Goal: Task Accomplishment & Management: Complete application form

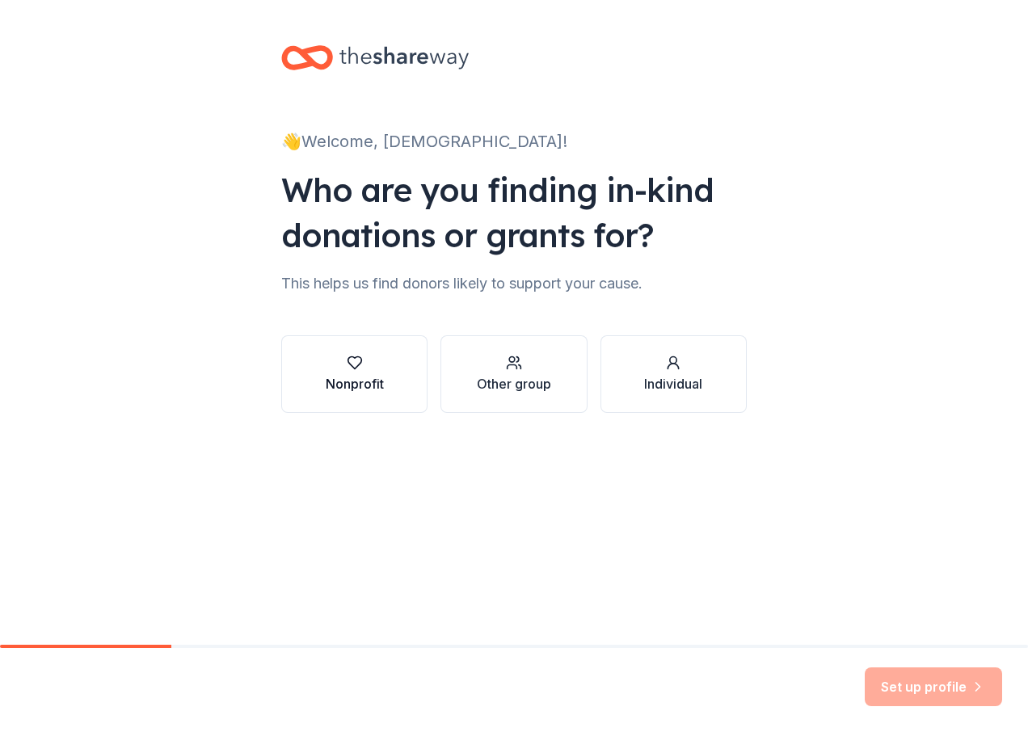
click at [333, 364] on div "button" at bounding box center [355, 363] width 58 height 16
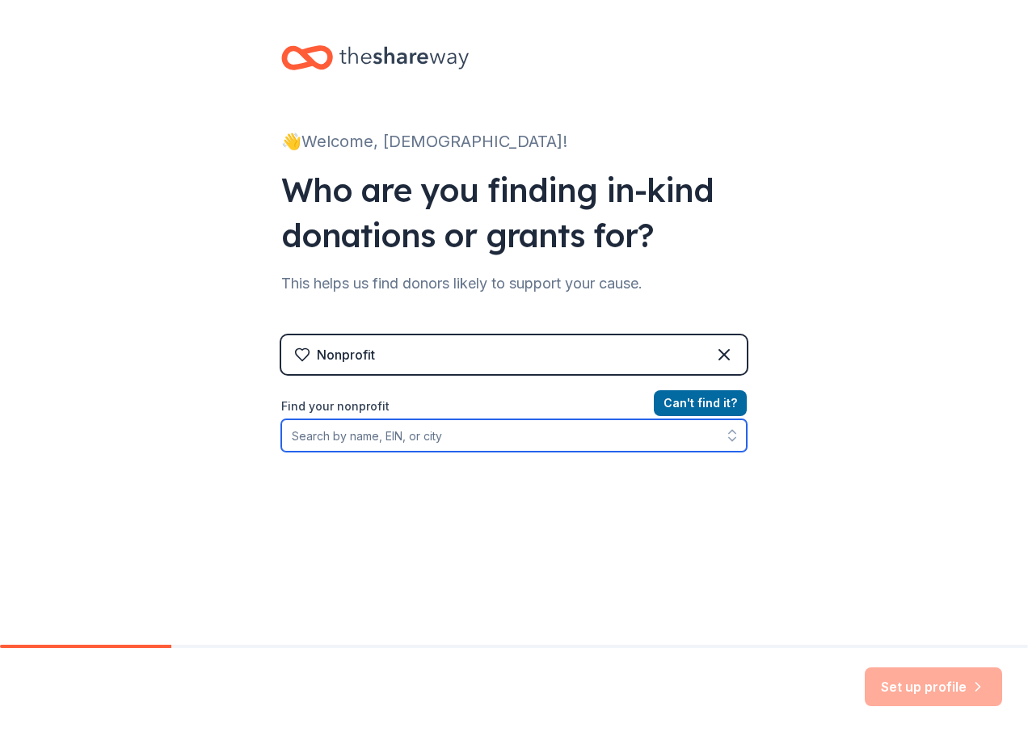
click at [380, 438] on input "Find your nonprofit" at bounding box center [514, 436] width 466 height 32
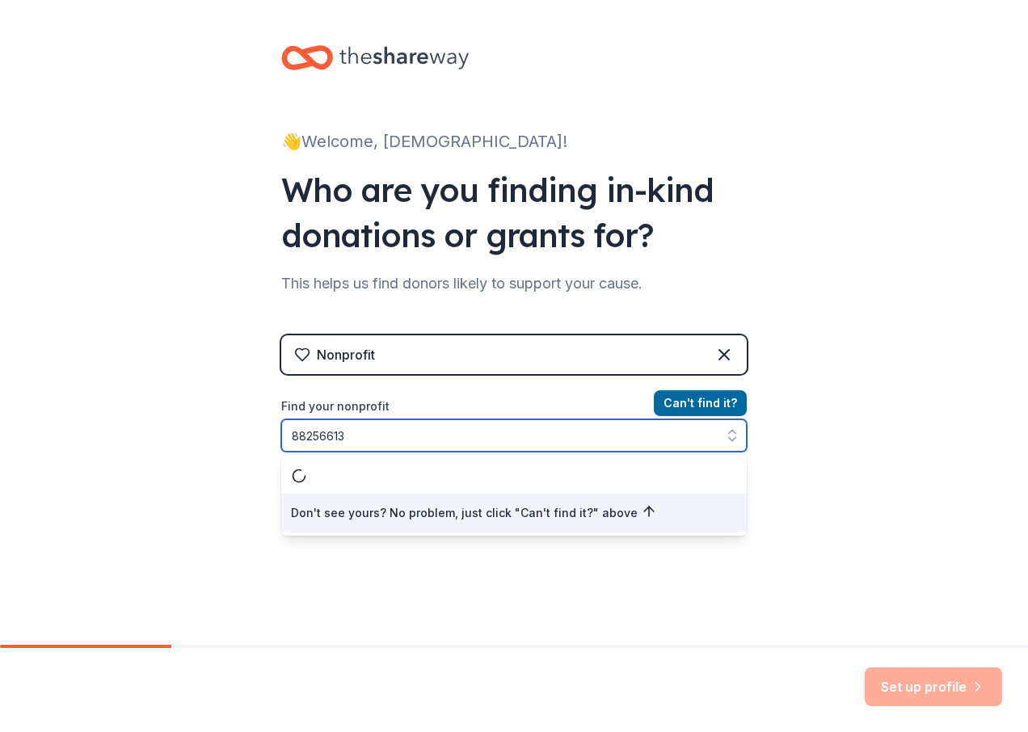
type input "882566133"
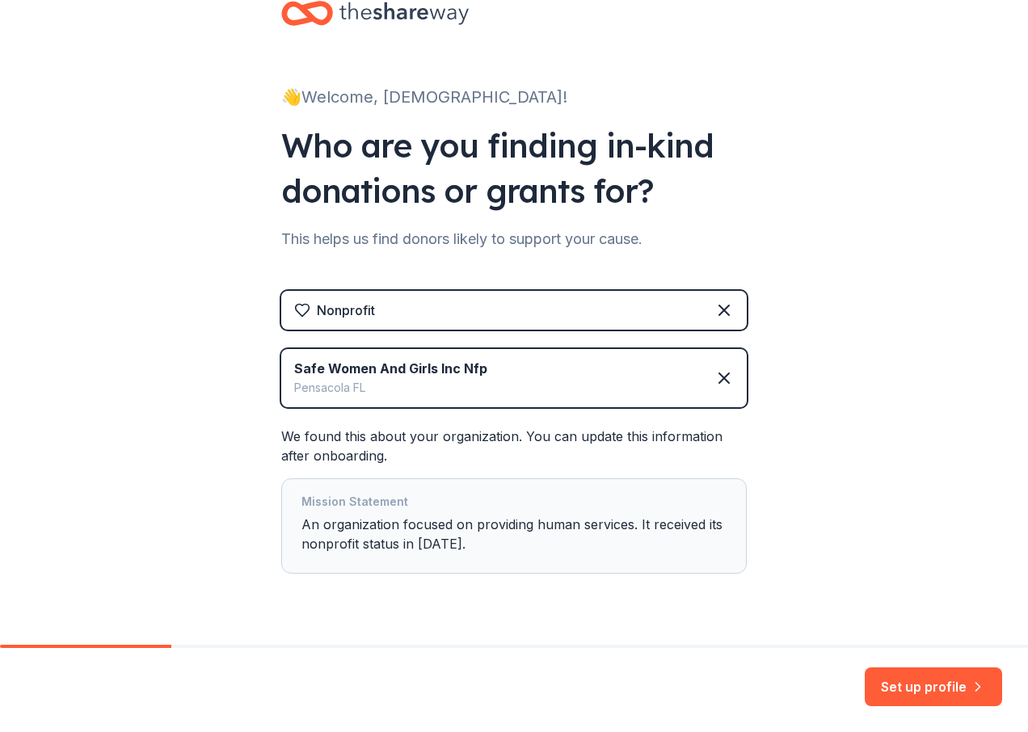
scroll to position [83, 0]
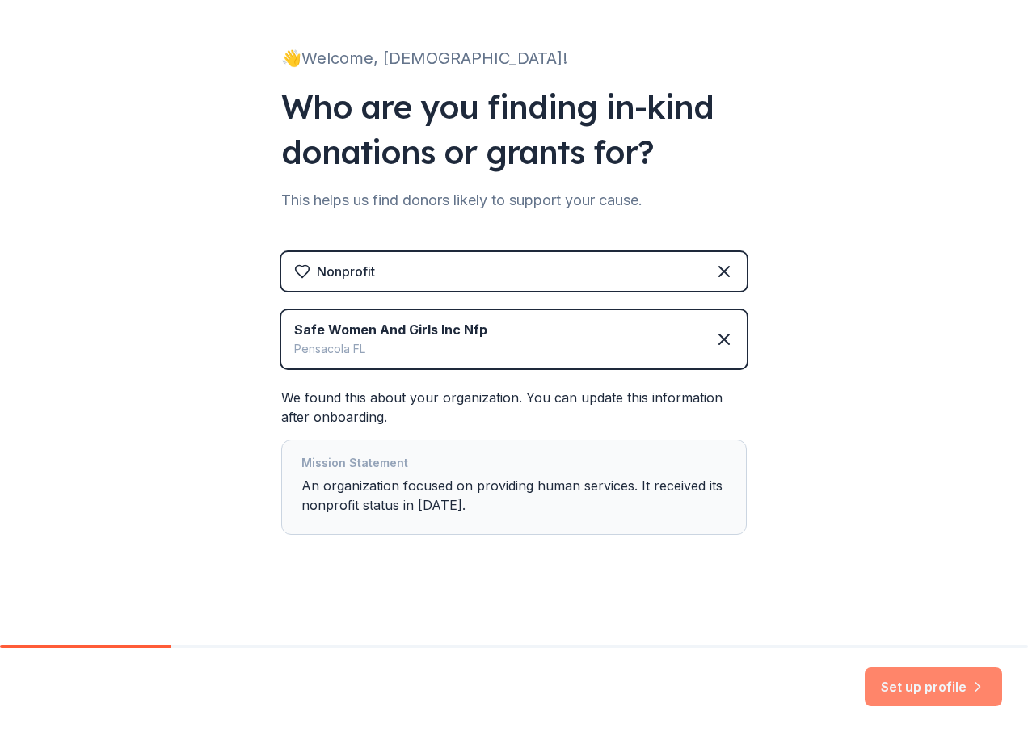
click at [938, 686] on button "Set up profile" at bounding box center [933, 687] width 137 height 39
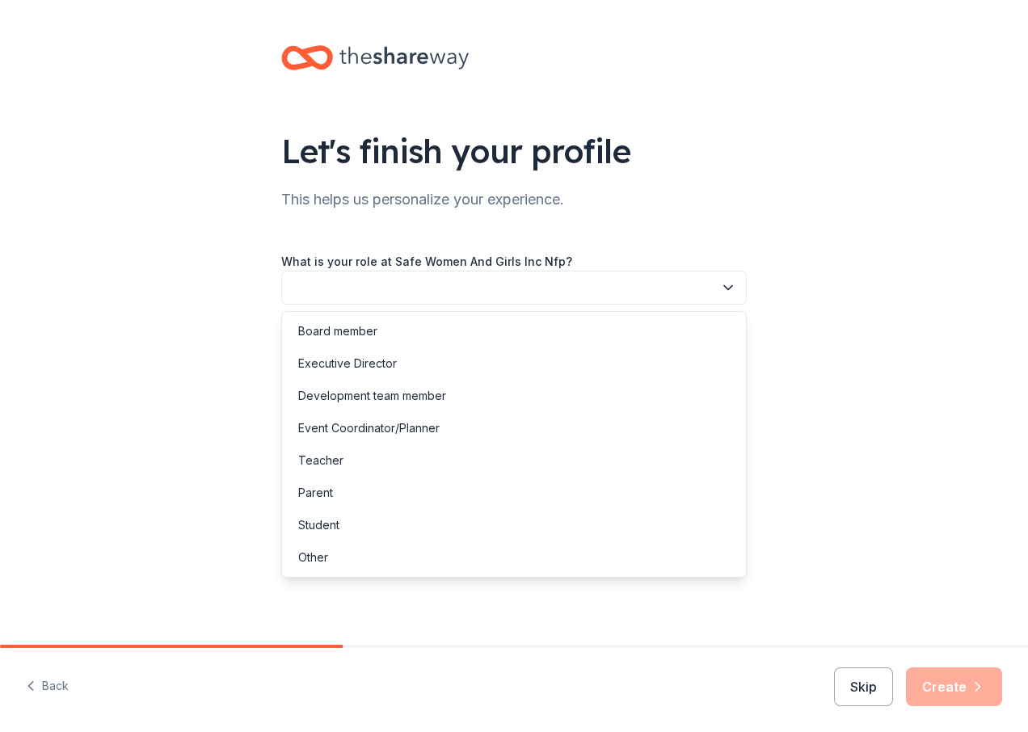
click at [730, 291] on icon "button" at bounding box center [728, 288] width 16 height 16
click at [329, 559] on div "Other" at bounding box center [514, 558] width 458 height 32
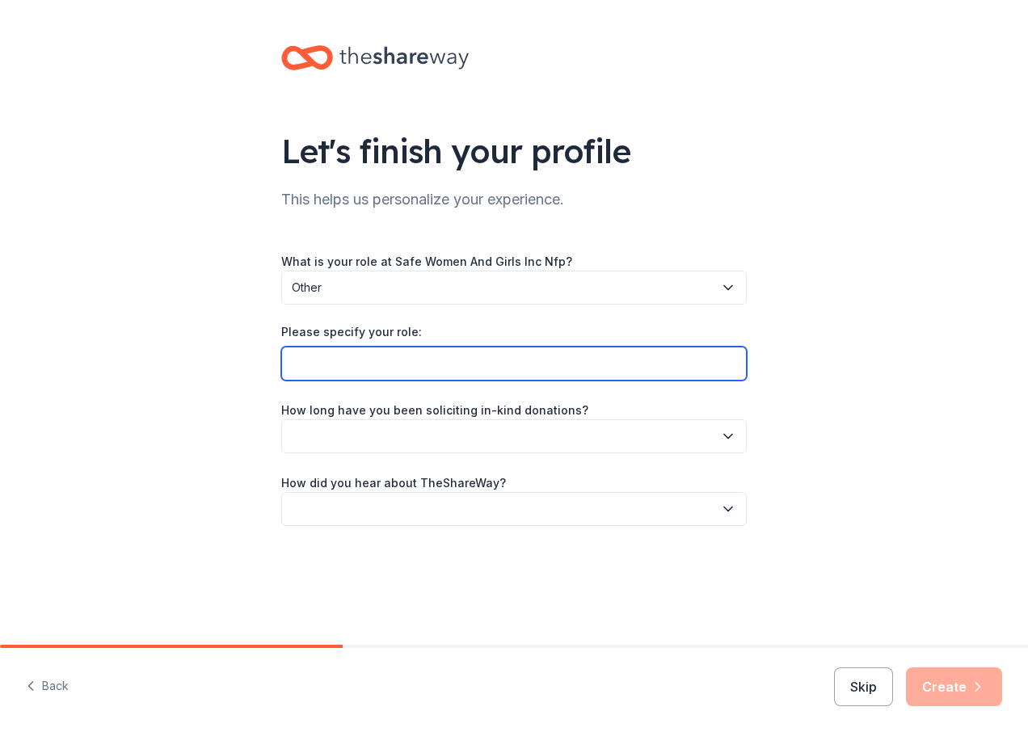
click at [377, 365] on input "Please specify your role:" at bounding box center [514, 364] width 466 height 34
type input "FOUNDER"
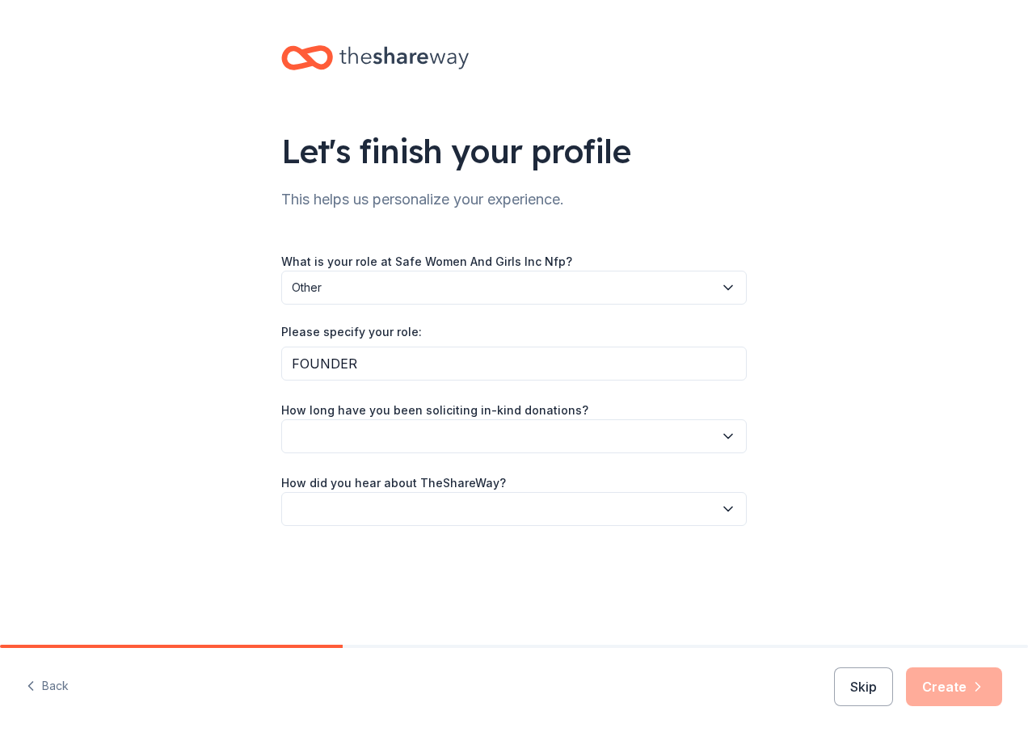
click at [729, 434] on icon "button" at bounding box center [728, 436] width 16 height 16
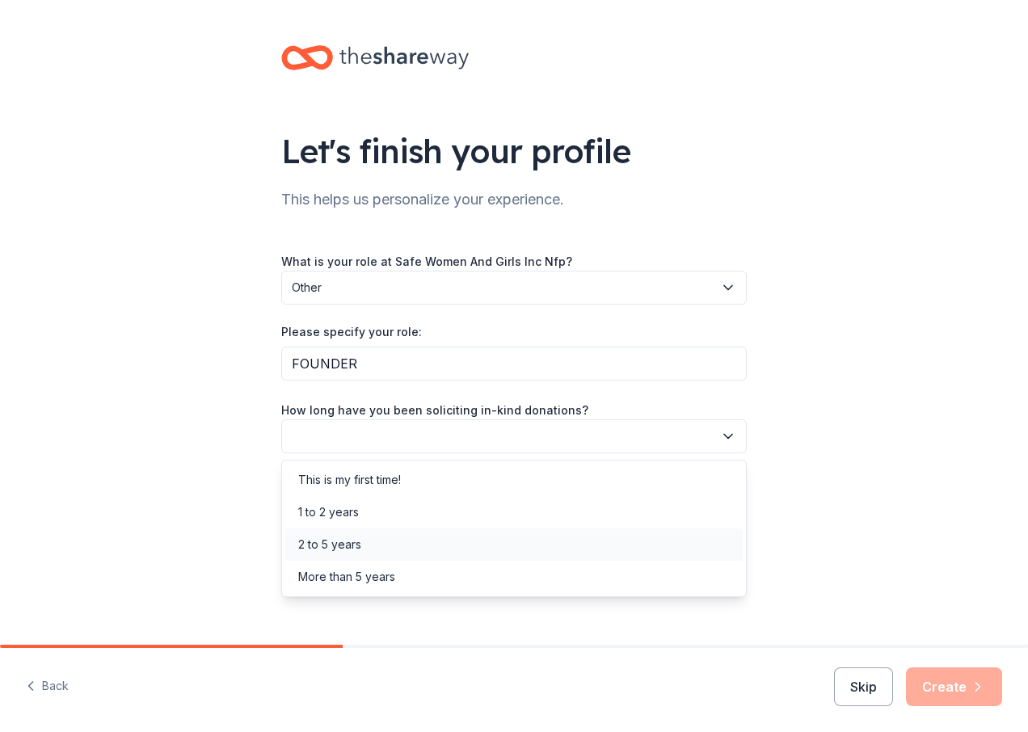
click at [365, 540] on div "2 to 5 years" at bounding box center [514, 545] width 458 height 32
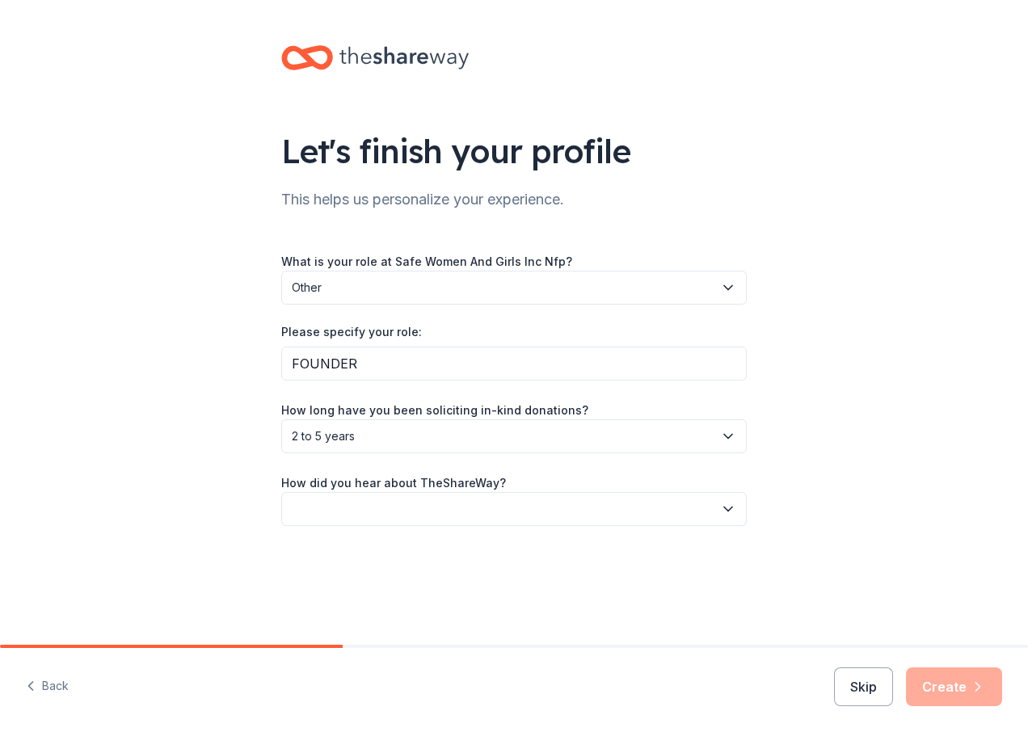
click at [728, 510] on icon "button" at bounding box center [728, 509] width 8 height 4
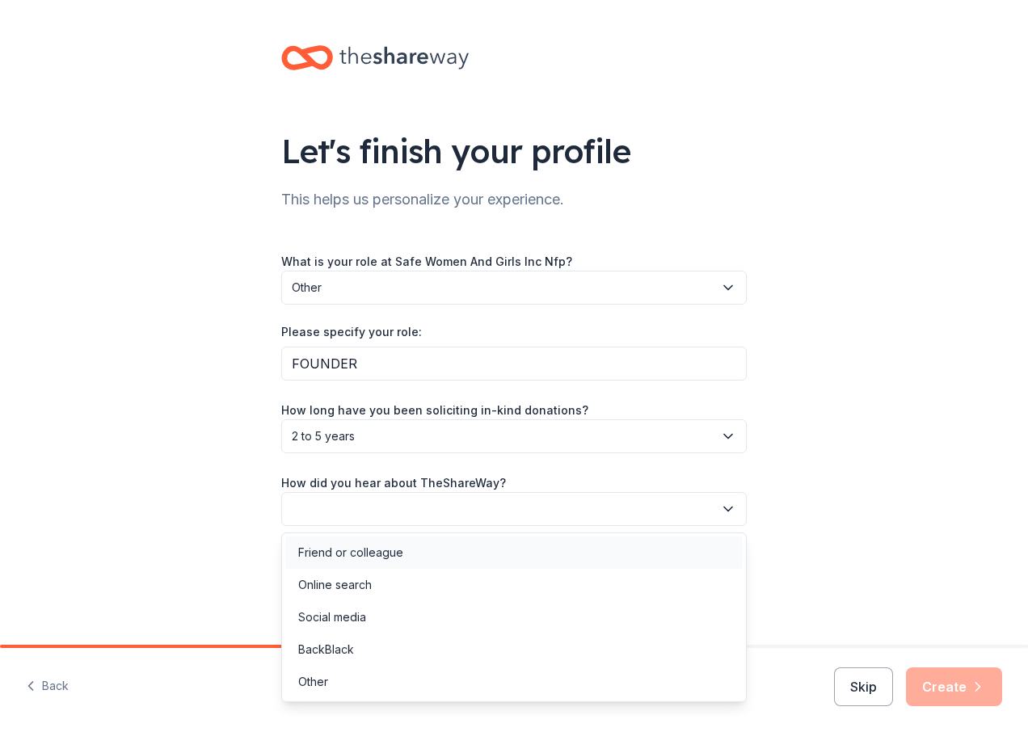
click at [331, 551] on div "Friend or colleague" at bounding box center [350, 552] width 105 height 19
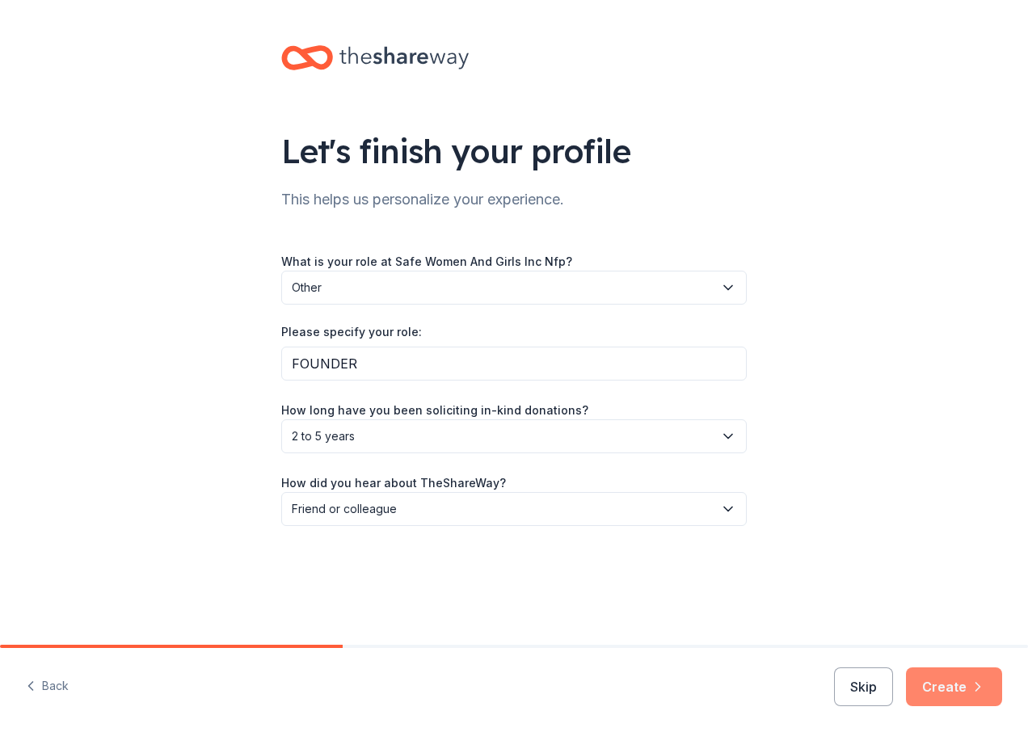
click at [954, 683] on button "Create" at bounding box center [954, 687] width 96 height 39
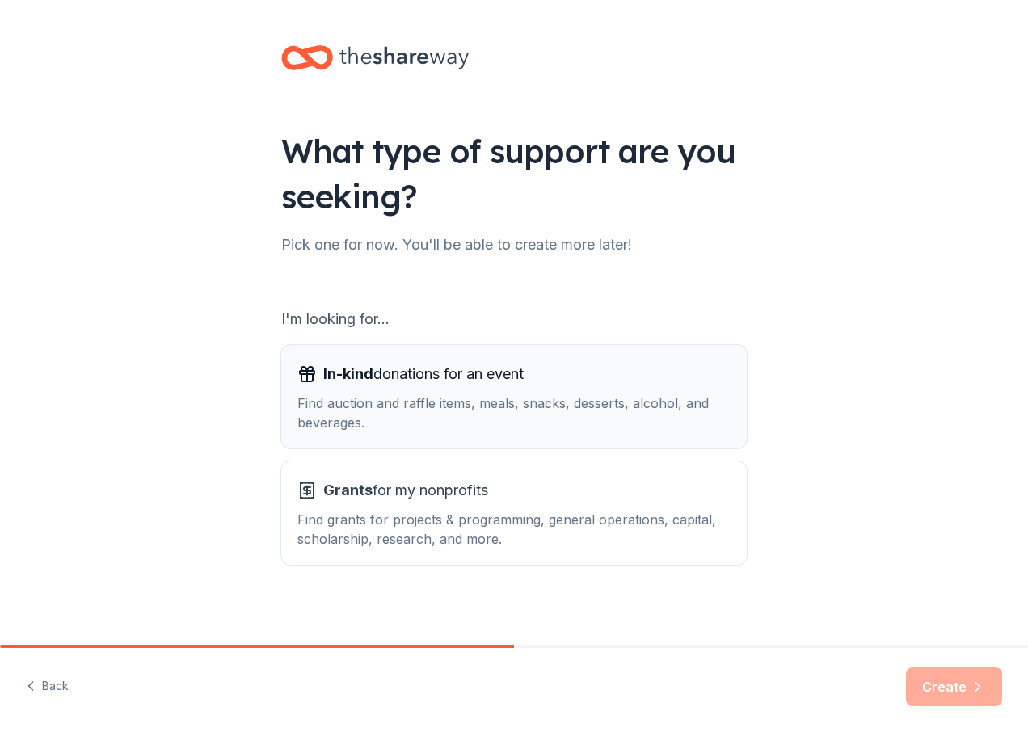
click at [406, 426] on div "Find auction and raffle items, meals, snacks, desserts, alcohol, and beverages." at bounding box center [513, 413] width 433 height 39
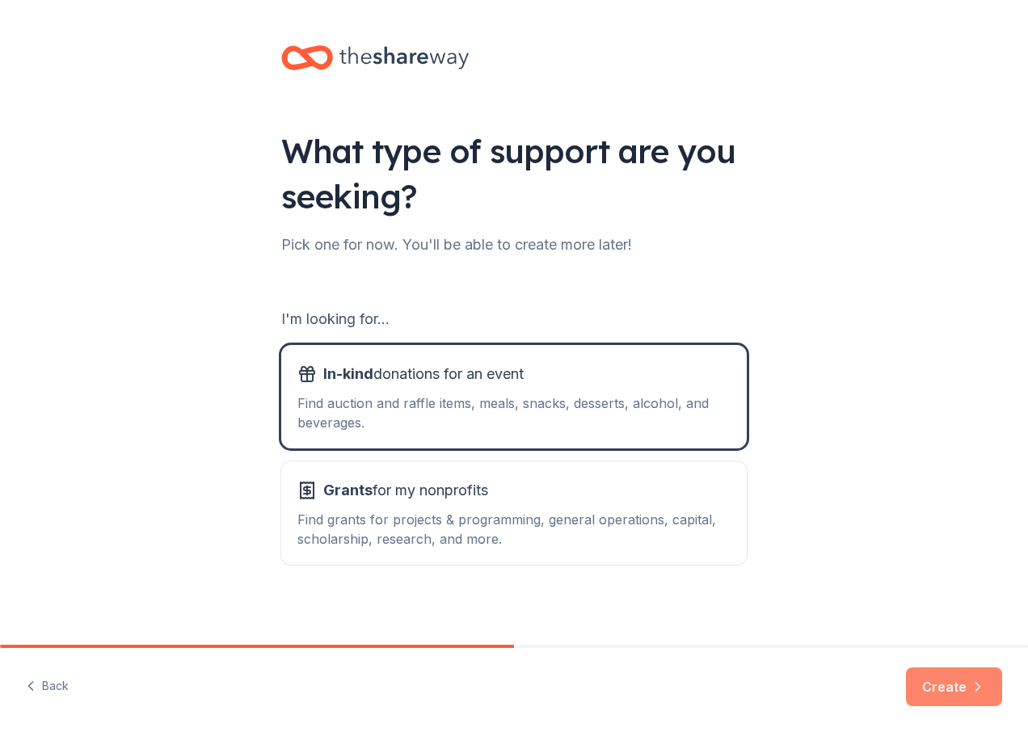
click at [949, 682] on button "Create" at bounding box center [954, 687] width 96 height 39
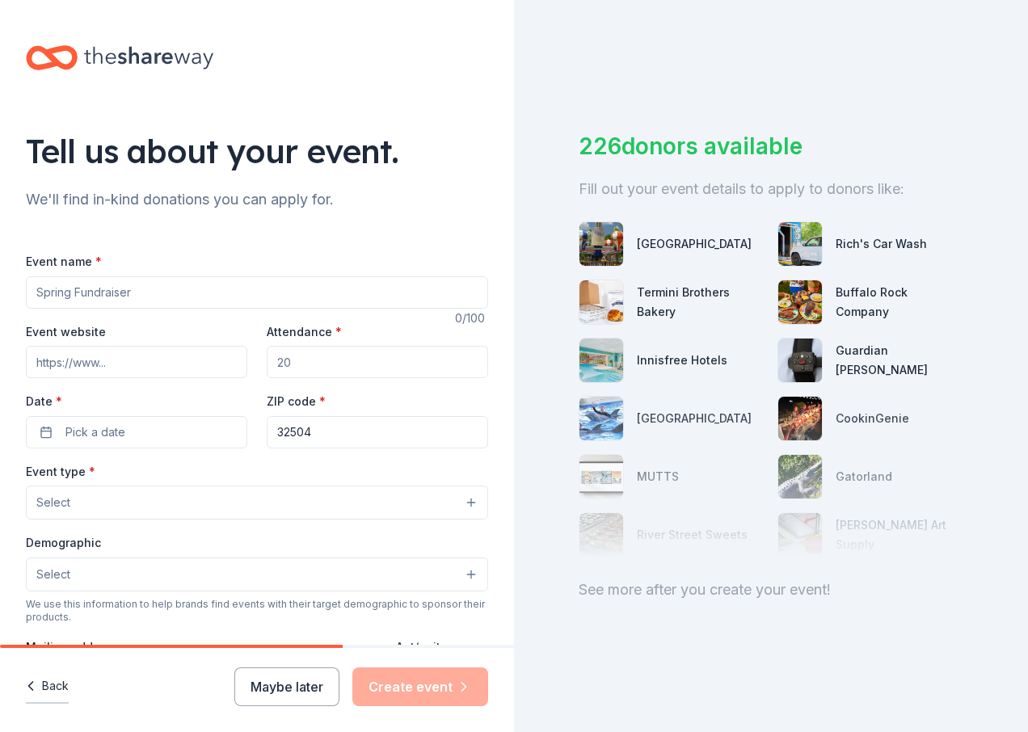
click at [30, 686] on icon "button" at bounding box center [31, 686] width 4 height 8
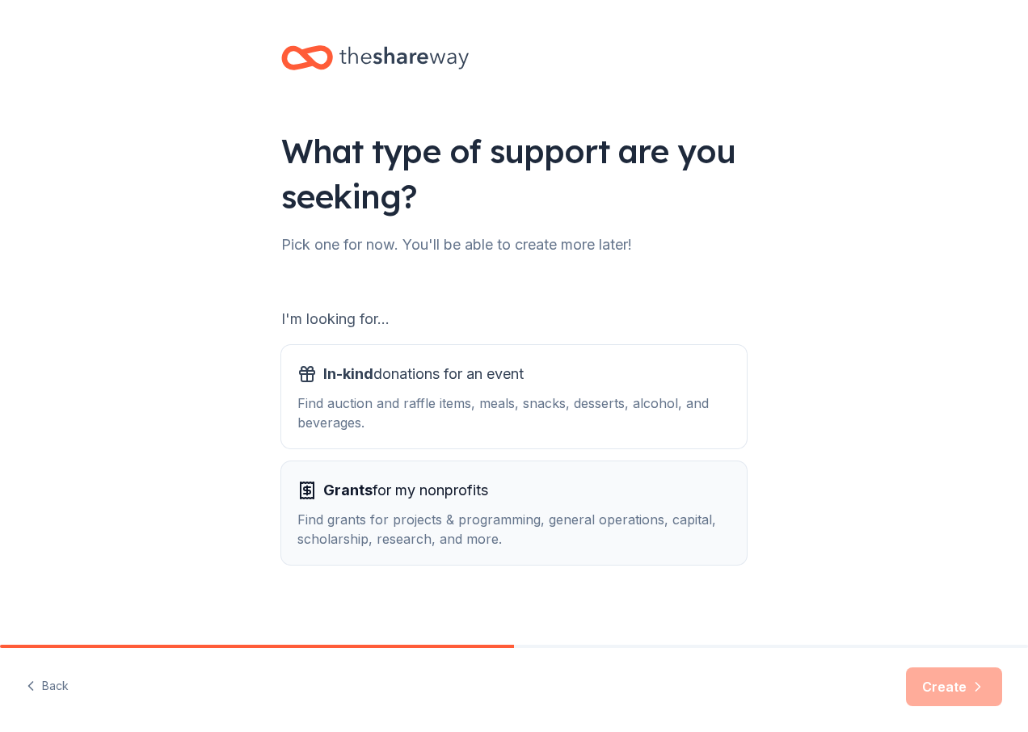
click at [432, 500] on span "Grants for my nonprofits" at bounding box center [405, 491] width 165 height 26
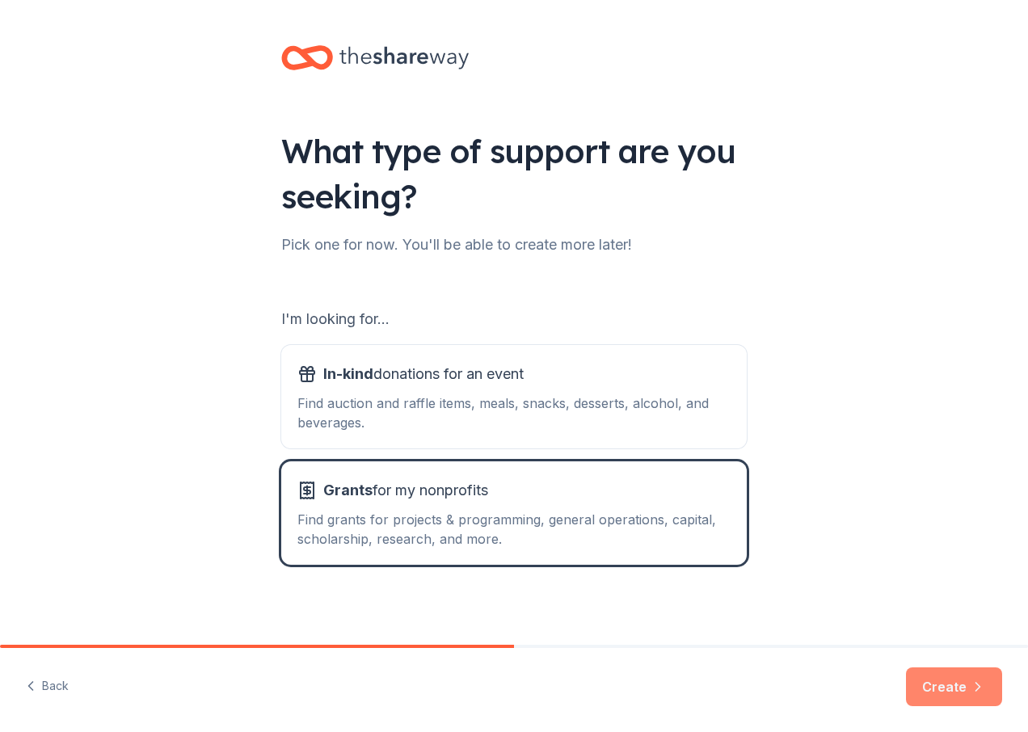
click at [963, 690] on button "Create" at bounding box center [954, 687] width 96 height 39
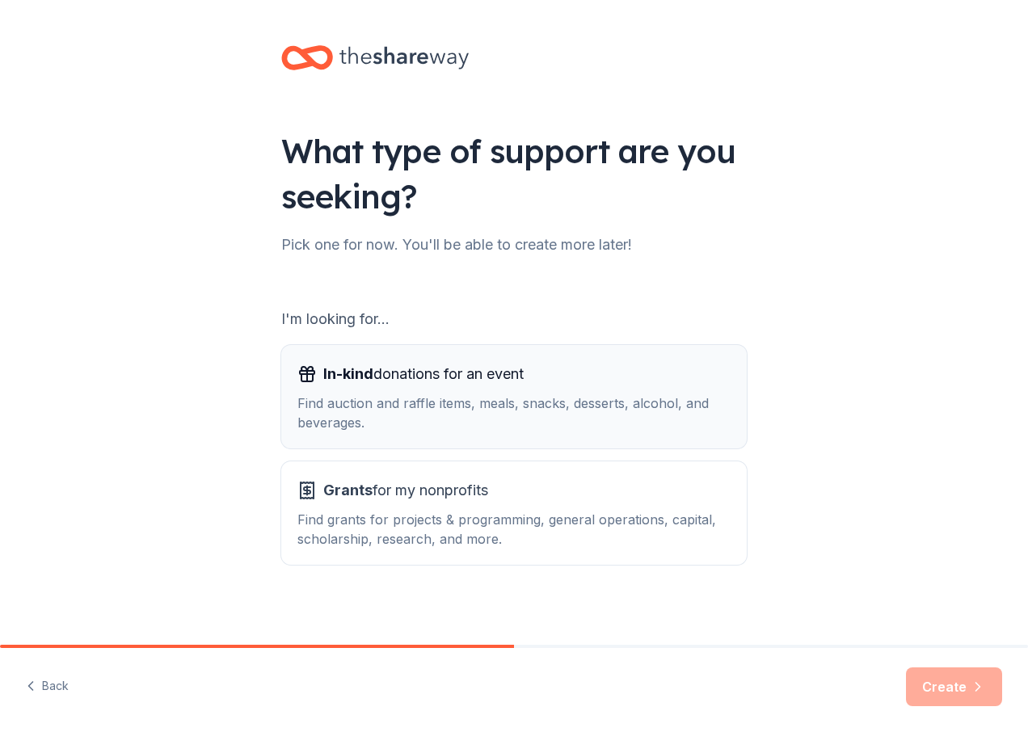
click at [516, 384] on span "In-kind donations for an event" at bounding box center [423, 374] width 200 height 26
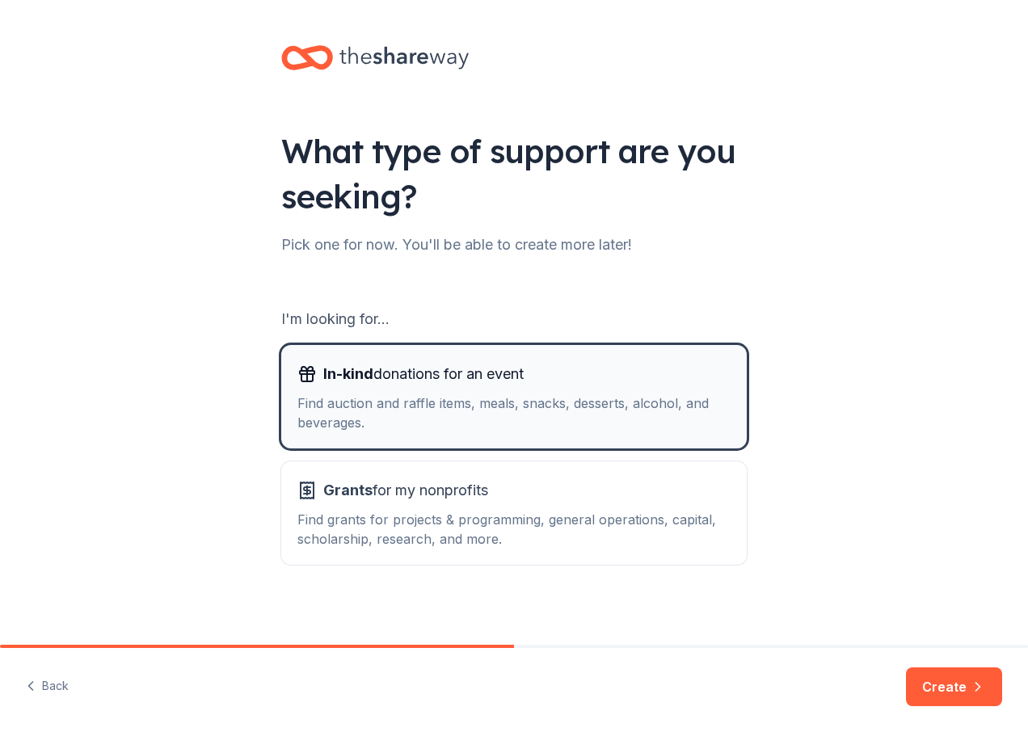
click at [517, 384] on span "In-kind donations for an event" at bounding box center [423, 374] width 200 height 26
click at [518, 384] on span "In-kind donations for an event" at bounding box center [423, 374] width 200 height 26
click at [519, 384] on span "In-kind donations for an event" at bounding box center [423, 374] width 200 height 26
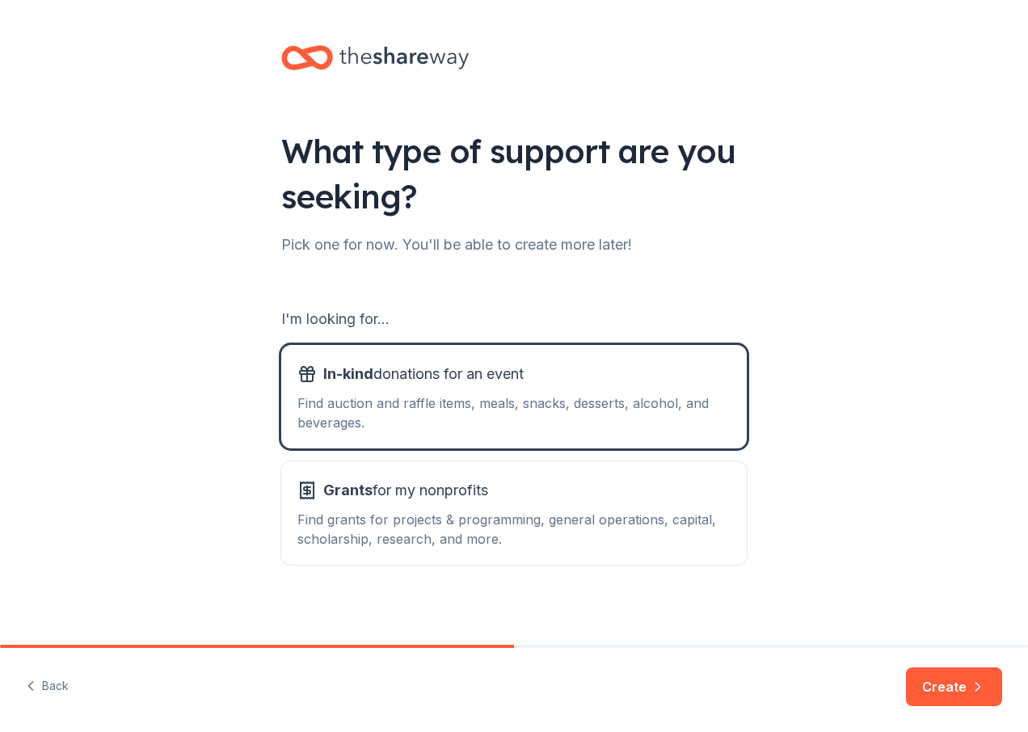
drag, startPoint x: 978, startPoint y: 682, endPoint x: 981, endPoint y: 673, distance: 10.2
click at [980, 677] on button "Create" at bounding box center [954, 687] width 96 height 39
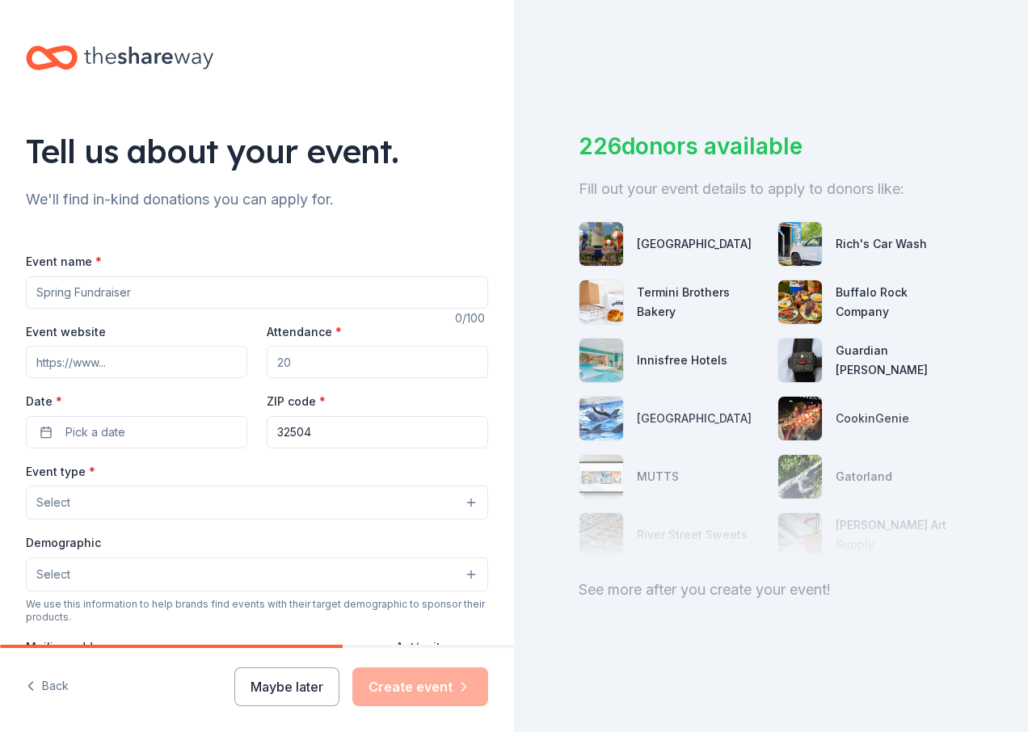
click at [177, 293] on input "Event name *" at bounding box center [257, 292] width 462 height 32
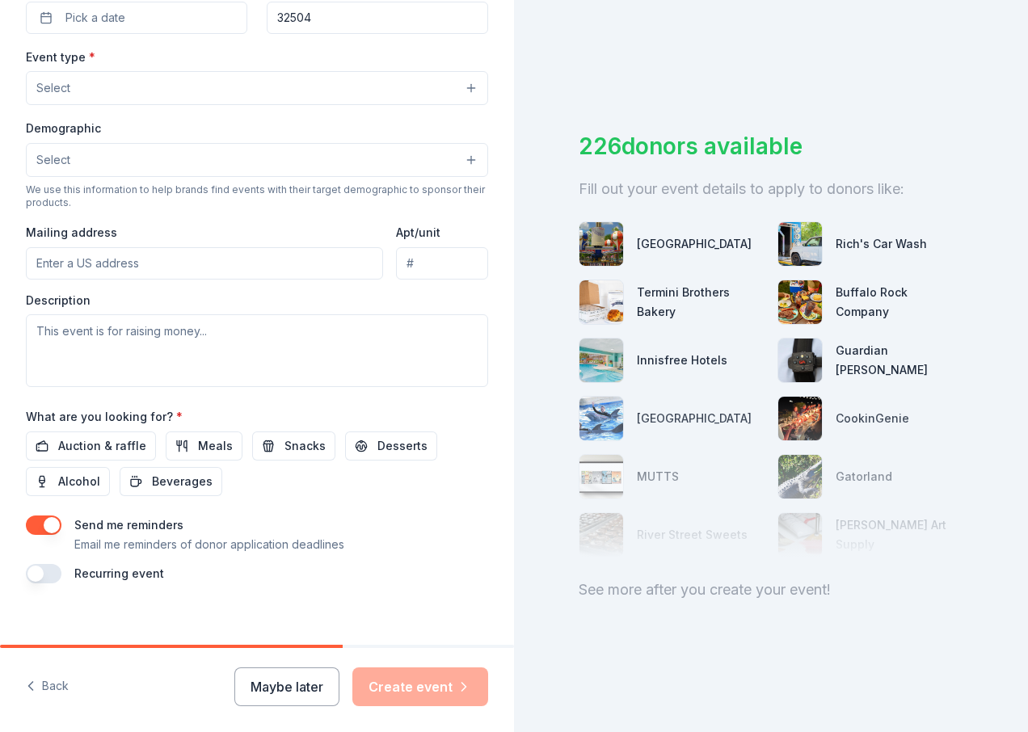
scroll to position [431, 0]
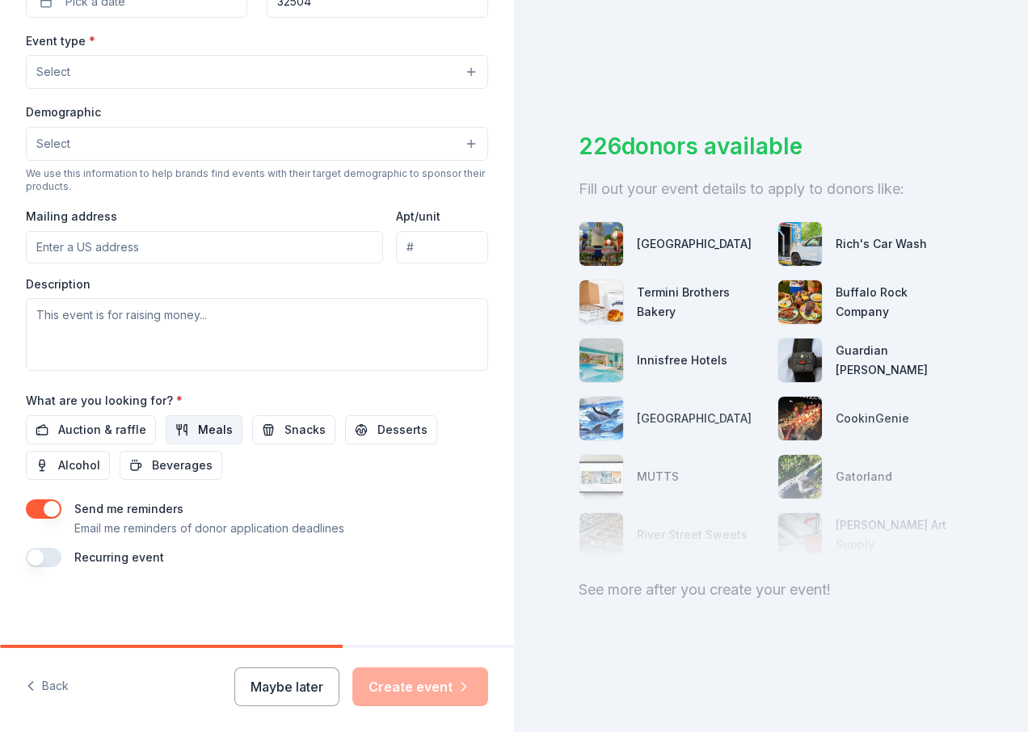
type input "CONTINUAL"
click at [209, 429] on span "Meals" at bounding box center [215, 429] width 35 height 19
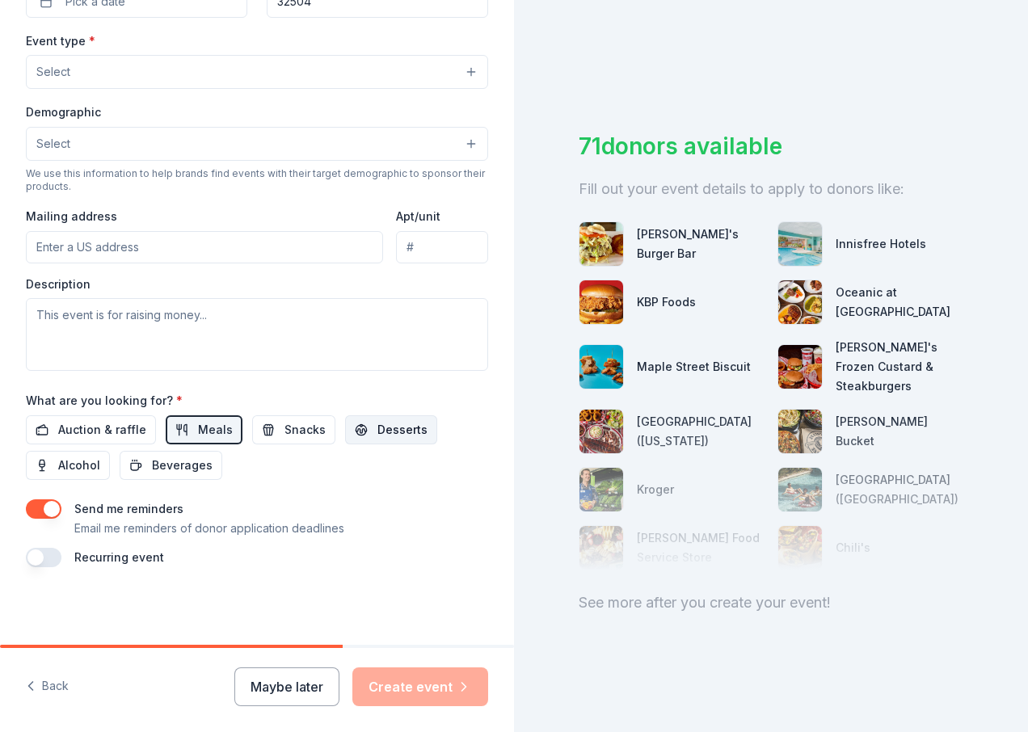
click at [382, 436] on span "Desserts" at bounding box center [403, 429] width 50 height 19
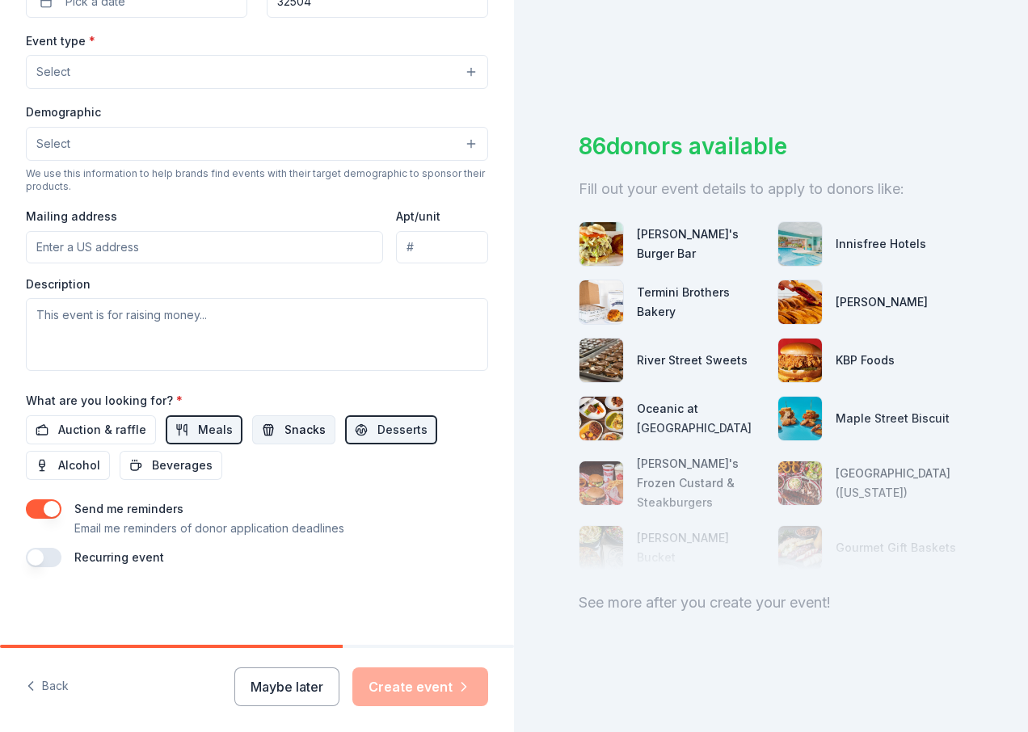
click at [310, 431] on span "Snacks" at bounding box center [305, 429] width 41 height 19
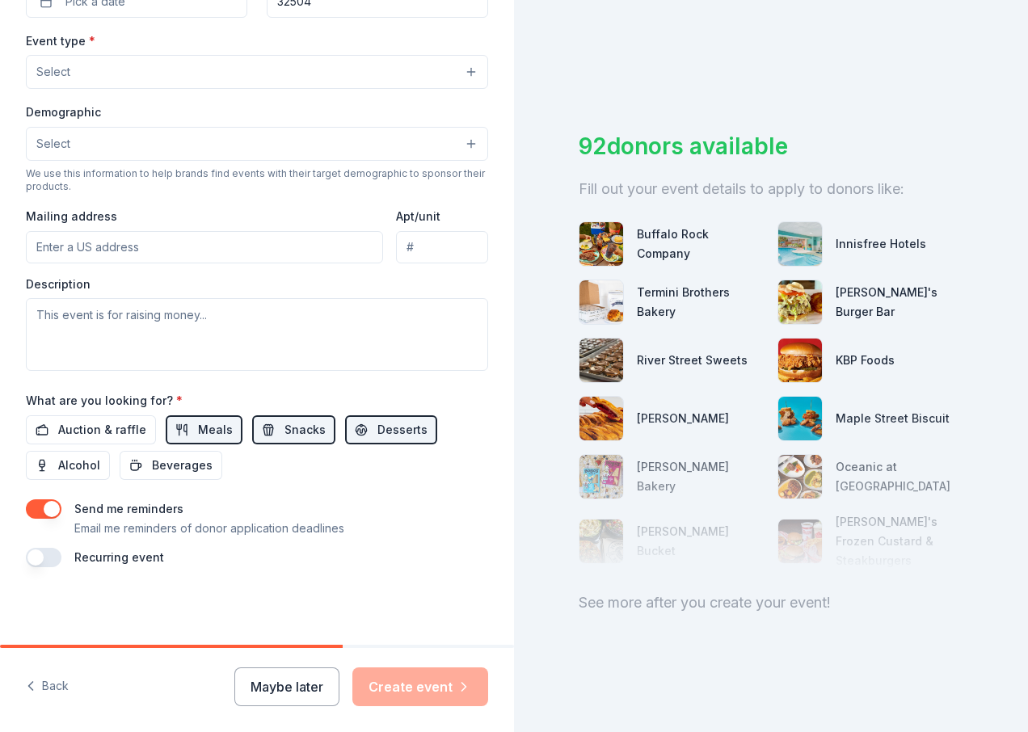
click at [38, 556] on button "button" at bounding box center [44, 557] width 36 height 19
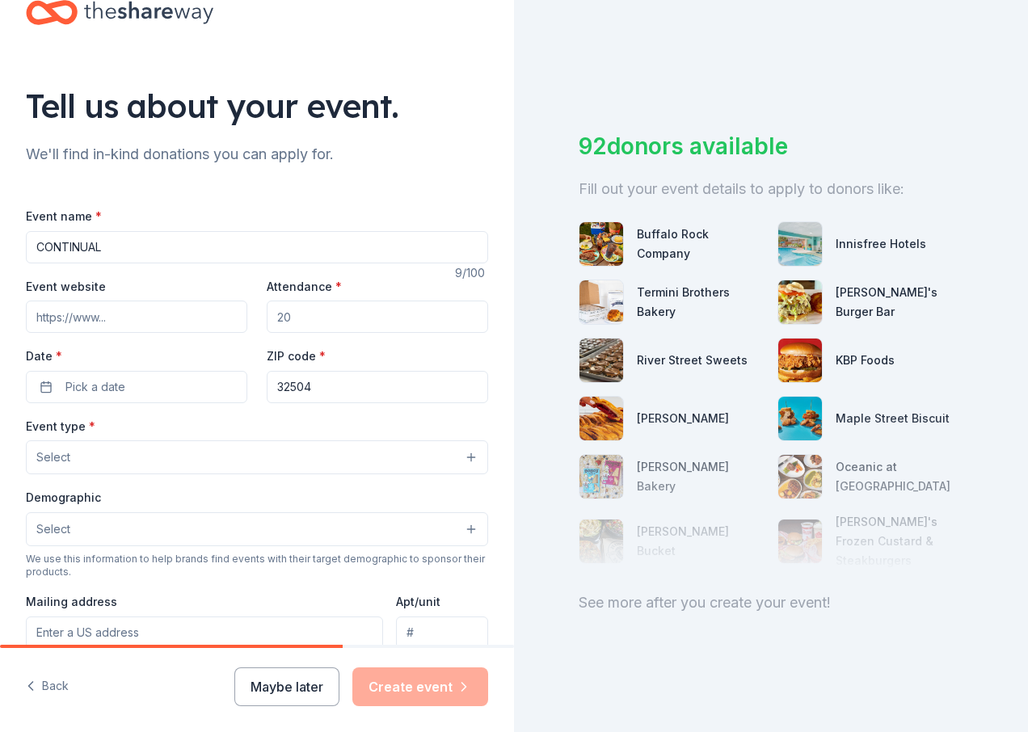
scroll to position [27, 0]
